Goal: Task Accomplishment & Management: Use online tool/utility

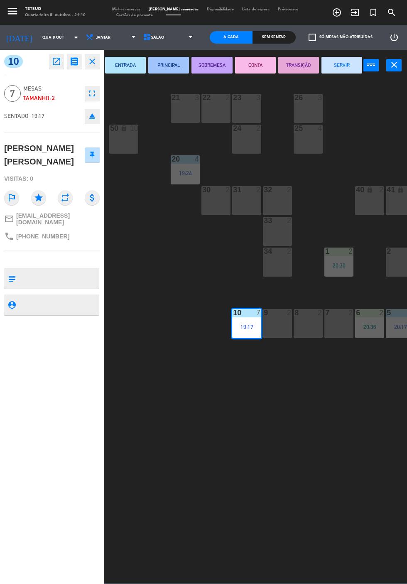
scroll to position [0, 45]
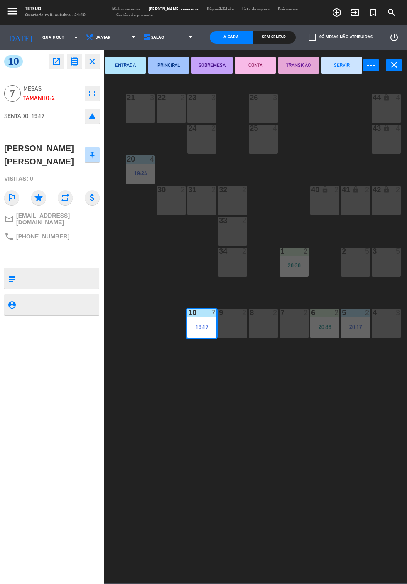
click at [348, 71] on button "SERVIR" at bounding box center [342, 65] width 41 height 17
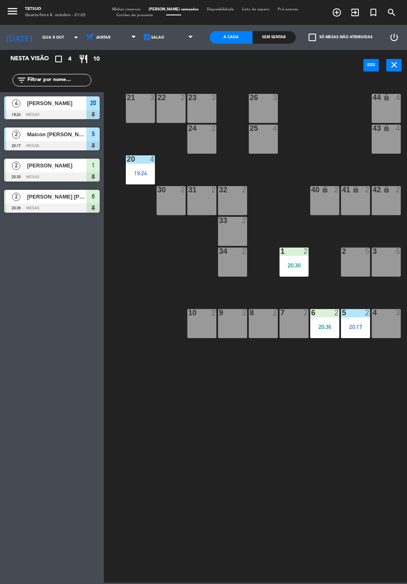
click at [356, 17] on icon "exit_to_app" at bounding box center [355, 12] width 10 height 10
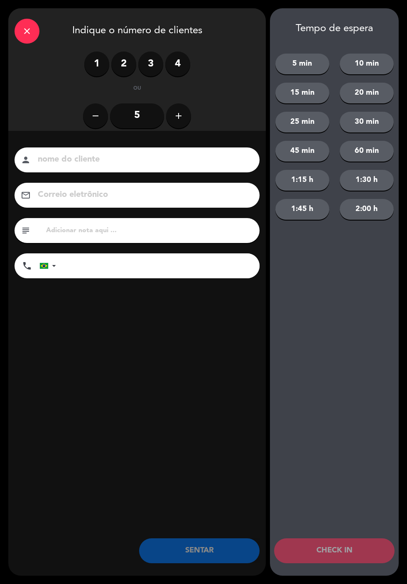
click at [127, 71] on label "2" at bounding box center [123, 64] width 25 height 25
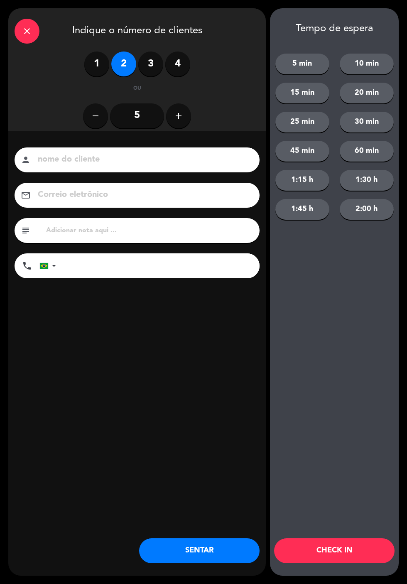
click at [158, 162] on input at bounding box center [143, 160] width 212 height 15
click at [187, 165] on input at bounding box center [143, 160] width 212 height 15
type input "[PERSON_NAME]"
click at [154, 270] on input "tel" at bounding box center [161, 266] width 195 height 25
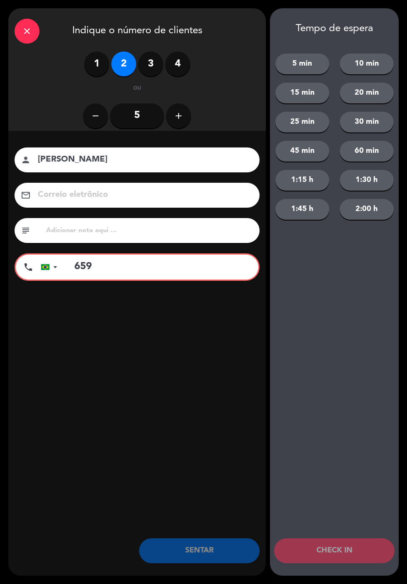
click at [405, 292] on div "close Indique o número de clientes 1 2 3 4 ou remove 5 add nome do cliente pers…" at bounding box center [203, 292] width 407 height 584
click at [159, 271] on input "659" at bounding box center [162, 267] width 193 height 25
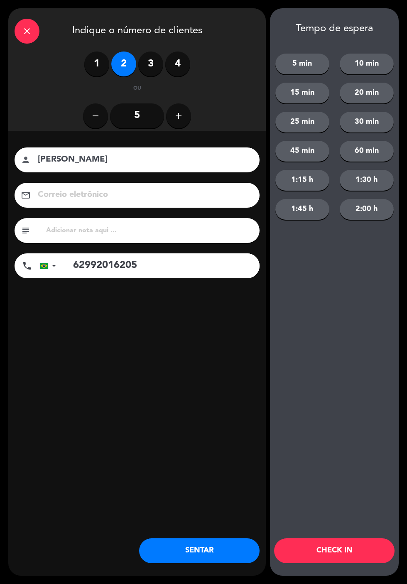
type input "62992016205"
click at [159, 197] on input at bounding box center [143, 195] width 212 height 15
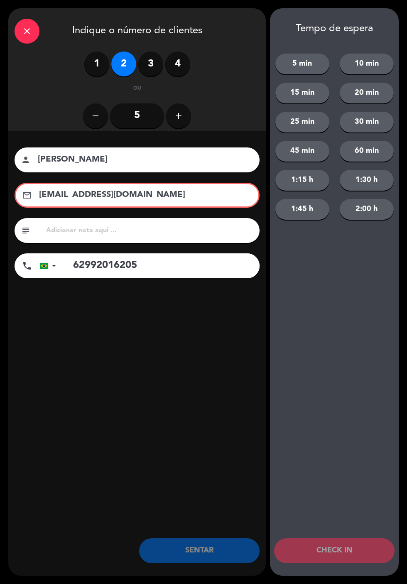
click at [190, 196] on input "[EMAIL_ADDRESS][DOMAIN_NAME]" at bounding box center [142, 195] width 209 height 15
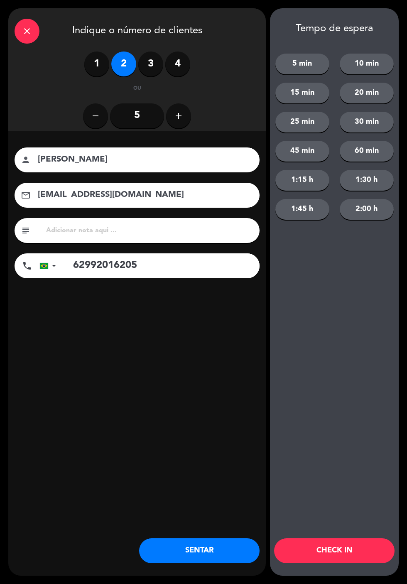
type input "[EMAIL_ADDRESS][DOMAIN_NAME]"
click at [209, 302] on div "nome do cliente person [PERSON_NAME] eletrônico email [EMAIL_ADDRESS][DOMAIN_NA…" at bounding box center [137, 227] width 258 height 192
click at [219, 552] on button "SENTAR" at bounding box center [199, 551] width 121 height 25
